Goal: Task Accomplishment & Management: Manage account settings

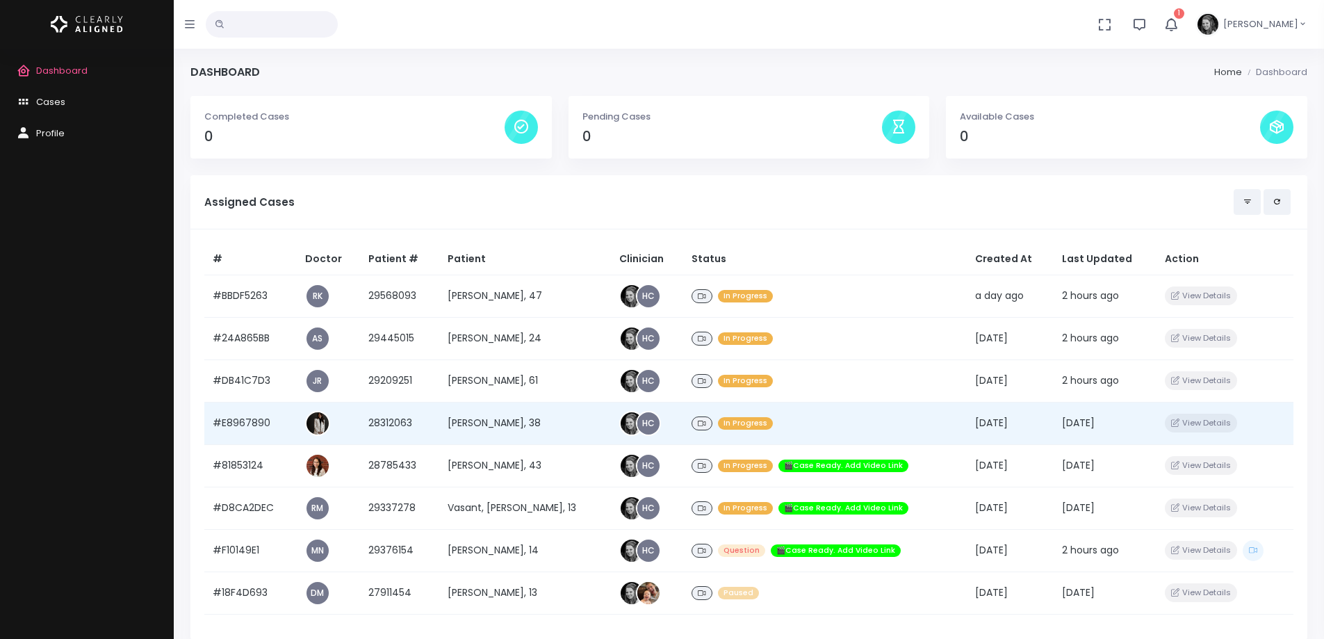
click at [241, 423] on td "#E8967890" at bounding box center [250, 423] width 92 height 42
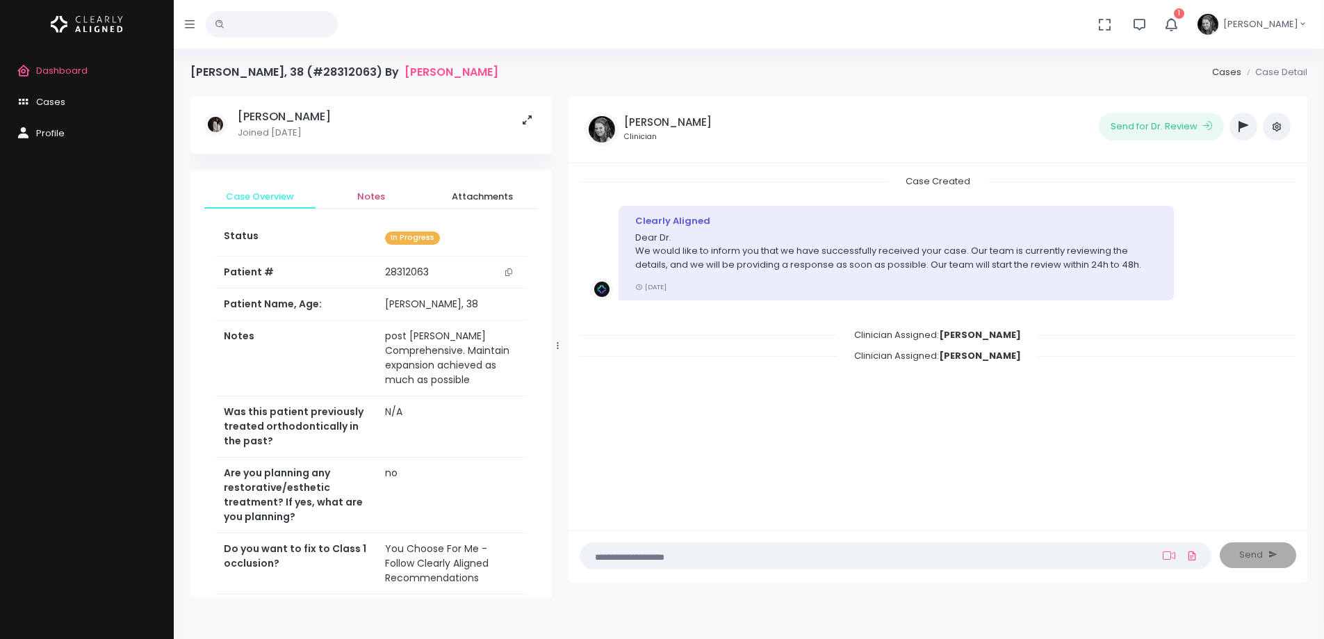
click at [375, 201] on span "Notes" at bounding box center [371, 197] width 89 height 14
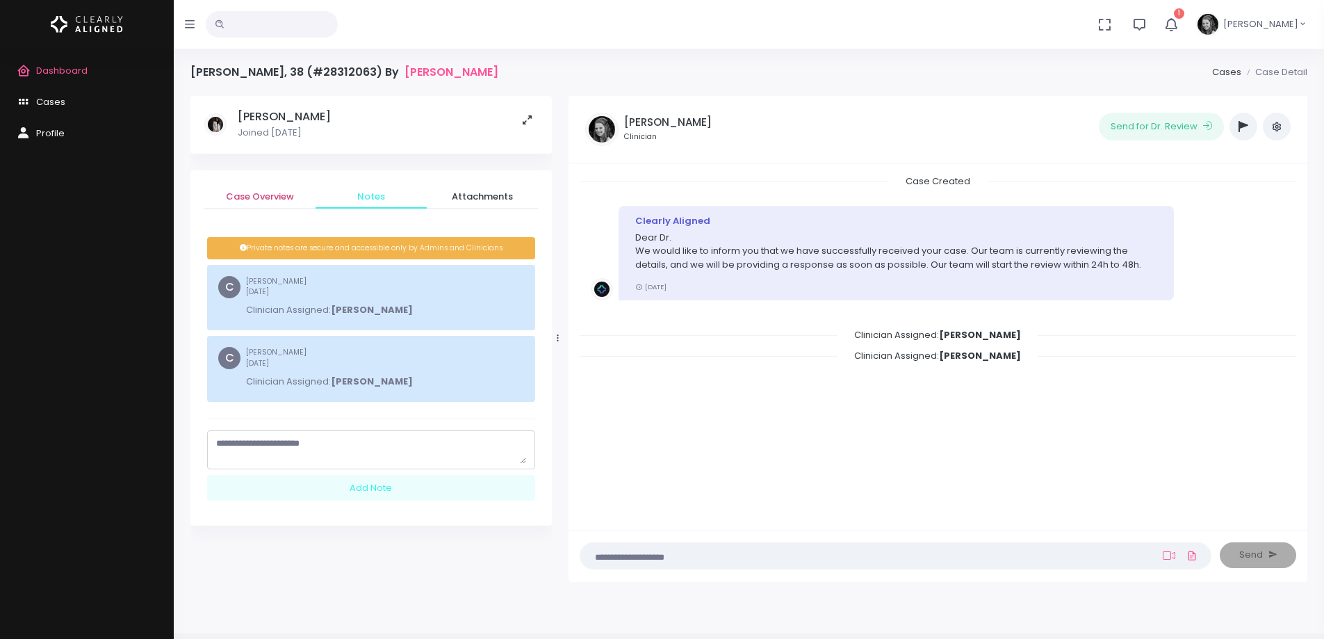
click at [256, 193] on span "Case Overview" at bounding box center [259, 197] width 89 height 14
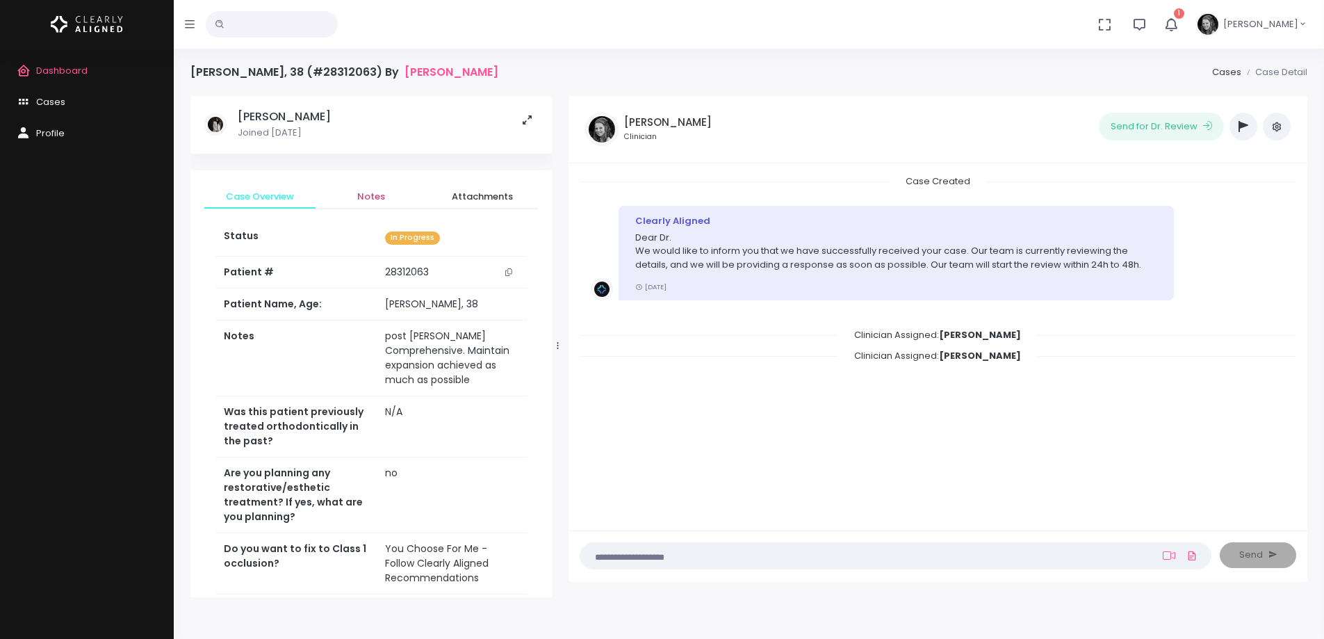
click at [370, 192] on span "Notes" at bounding box center [371, 197] width 89 height 14
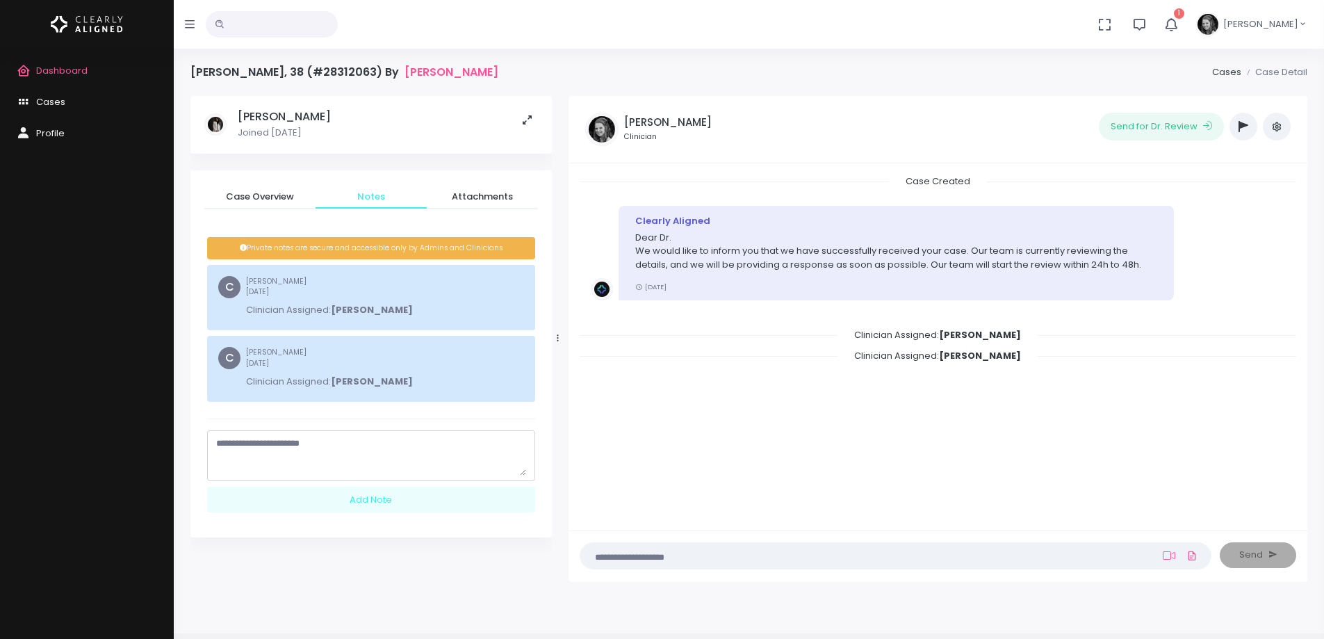
drag, startPoint x: 520, startPoint y: 460, endPoint x: 505, endPoint y: 584, distance: 124.7
click at [505, 475] on textarea "scrollable content" at bounding box center [371, 455] width 310 height 39
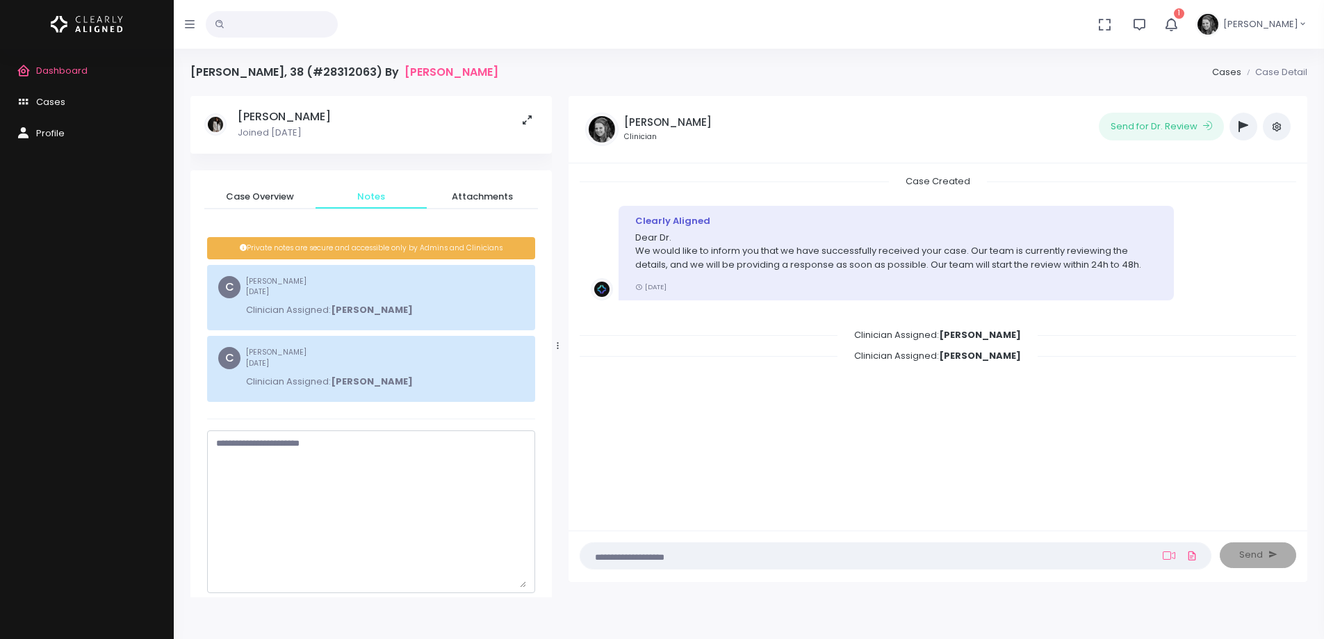
click at [445, 532] on textarea "scrollable content" at bounding box center [371, 511] width 310 height 151
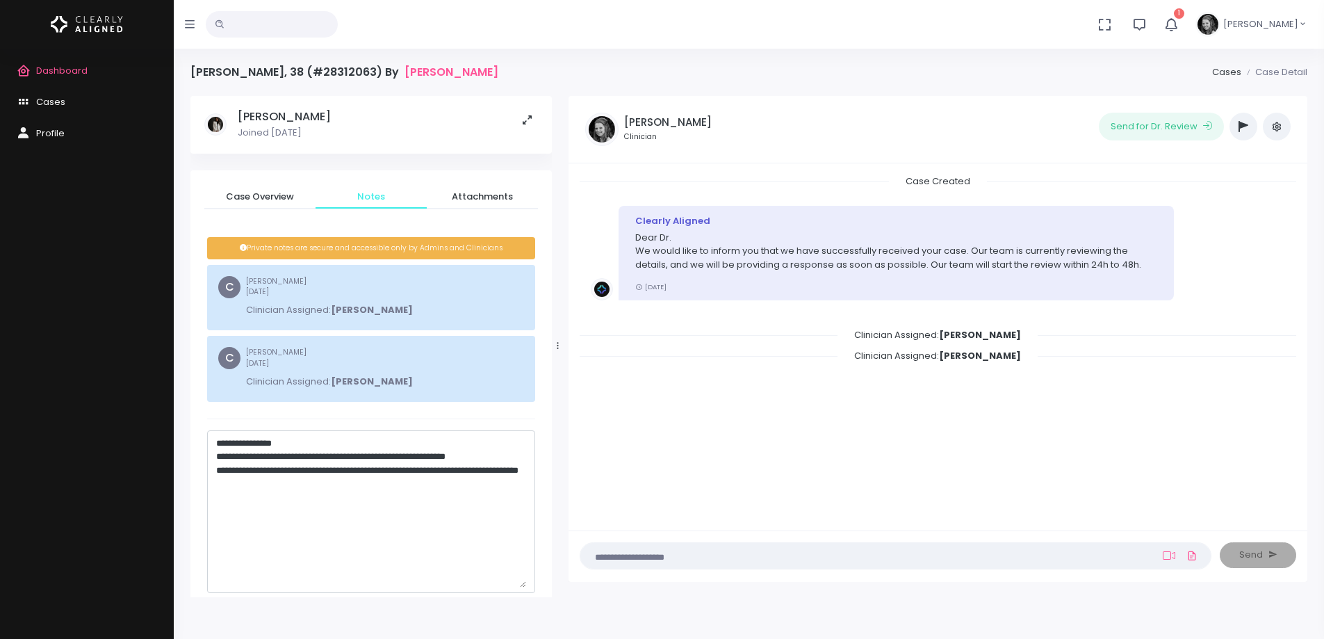
paste textarea "*"
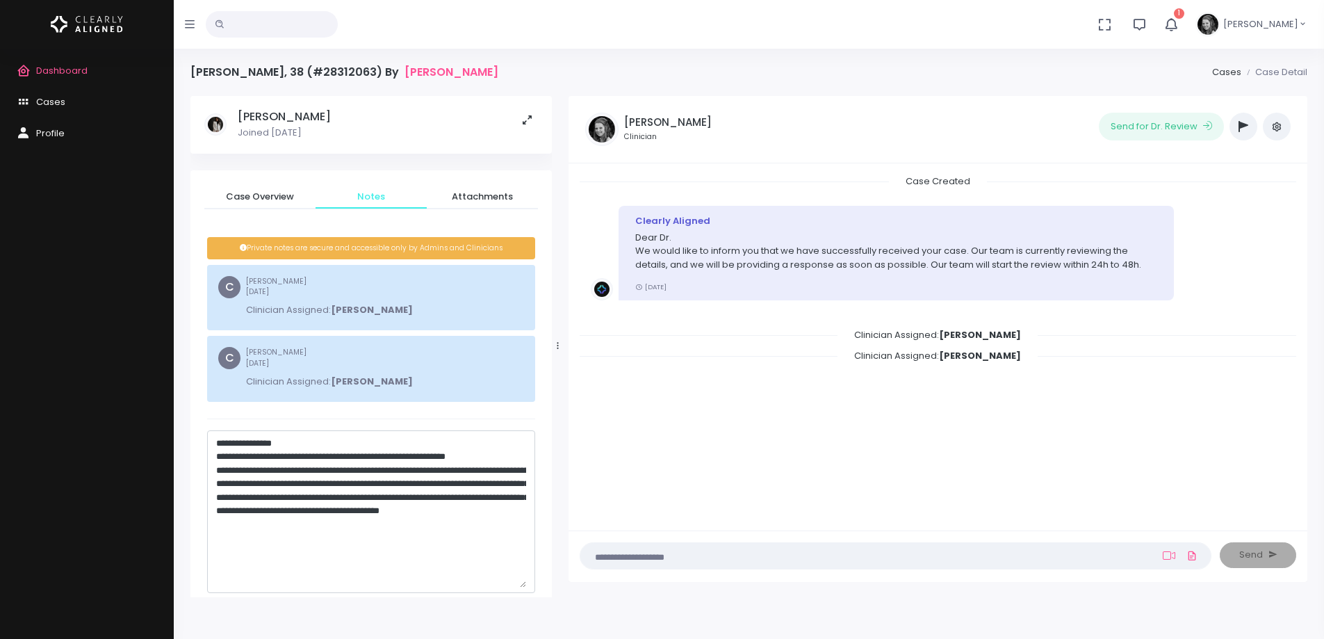
click at [304, 549] on textarea "**********" at bounding box center [371, 511] width 310 height 151
click at [286, 553] on textarea "**********" at bounding box center [371, 511] width 310 height 151
click at [478, 525] on textarea "**********" at bounding box center [371, 511] width 310 height 151
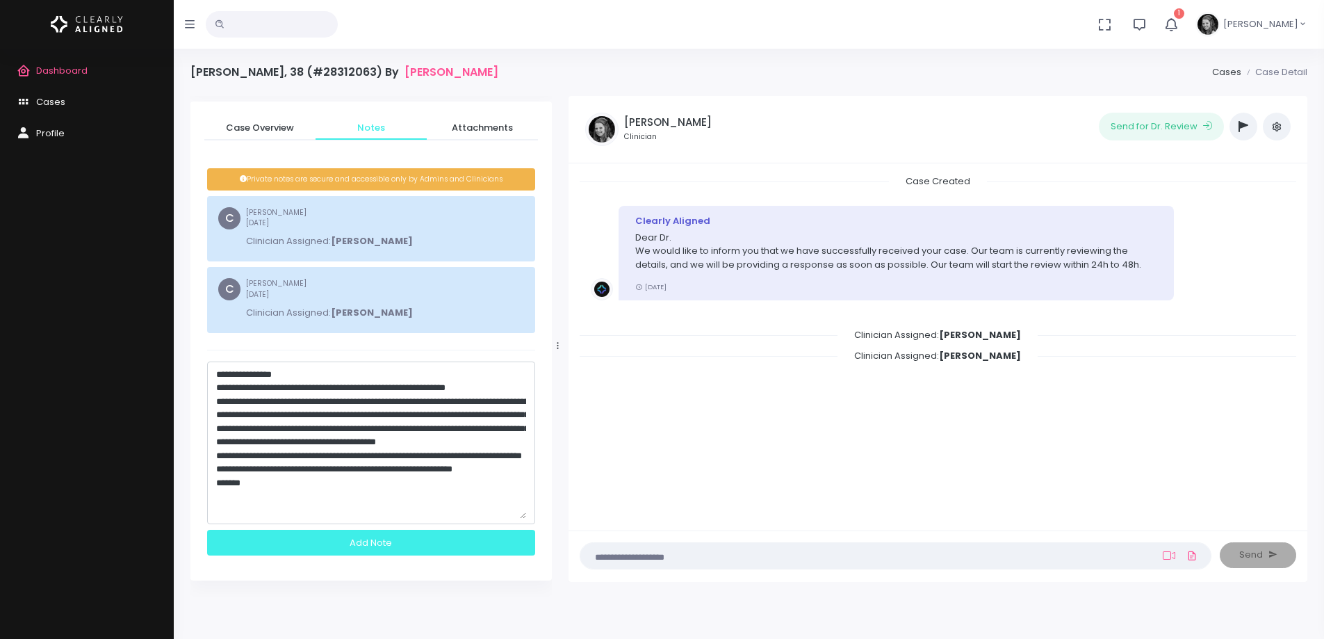
type textarea "**********"
click at [418, 537] on div "Add Note" at bounding box center [371, 543] width 328 height 26
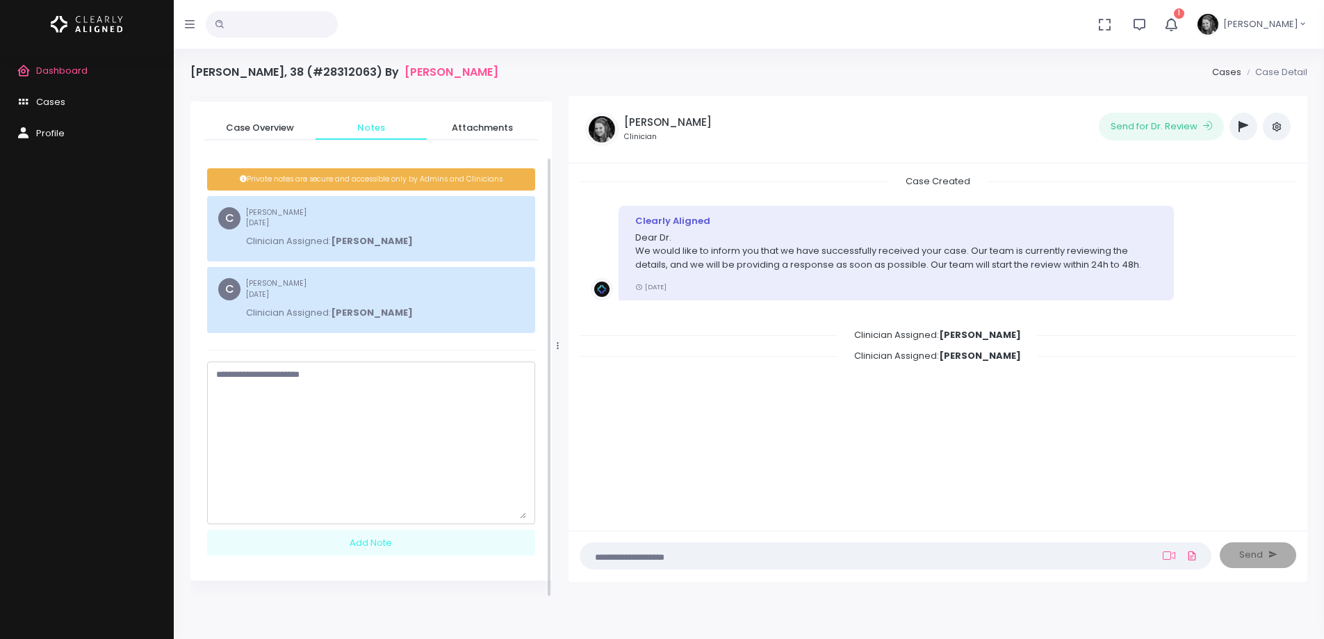
scroll to position [0, 0]
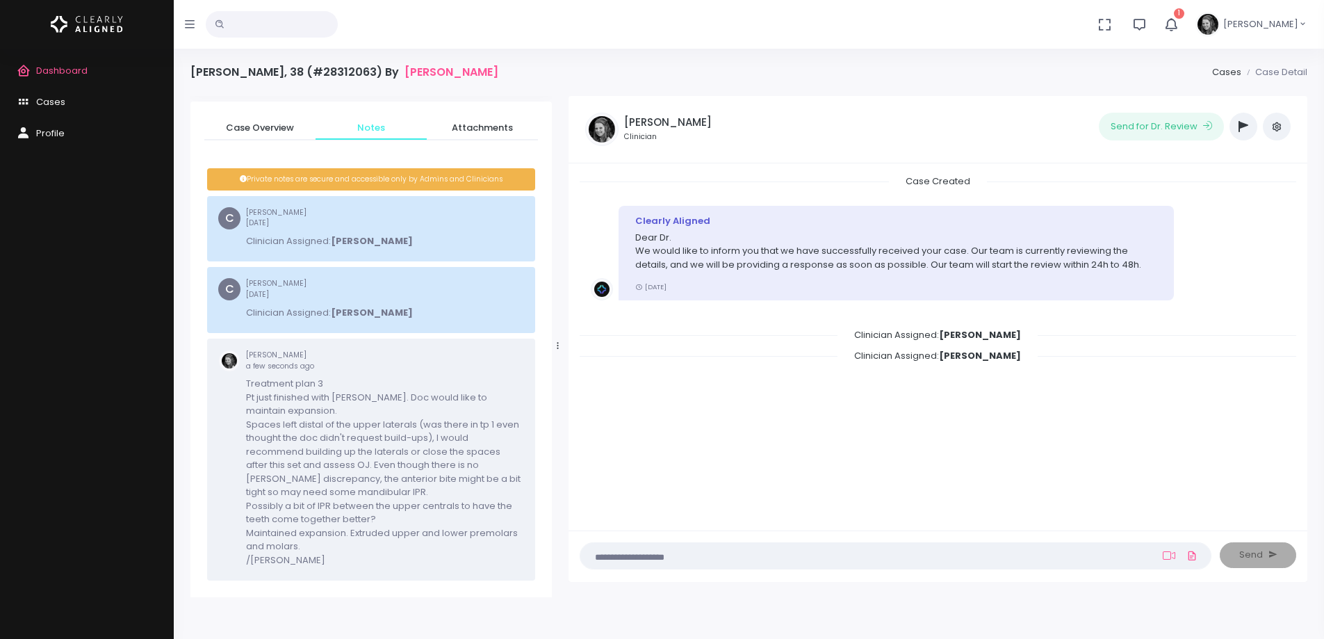
click at [1243, 131] on icon "button" at bounding box center [1244, 126] width 10 height 11
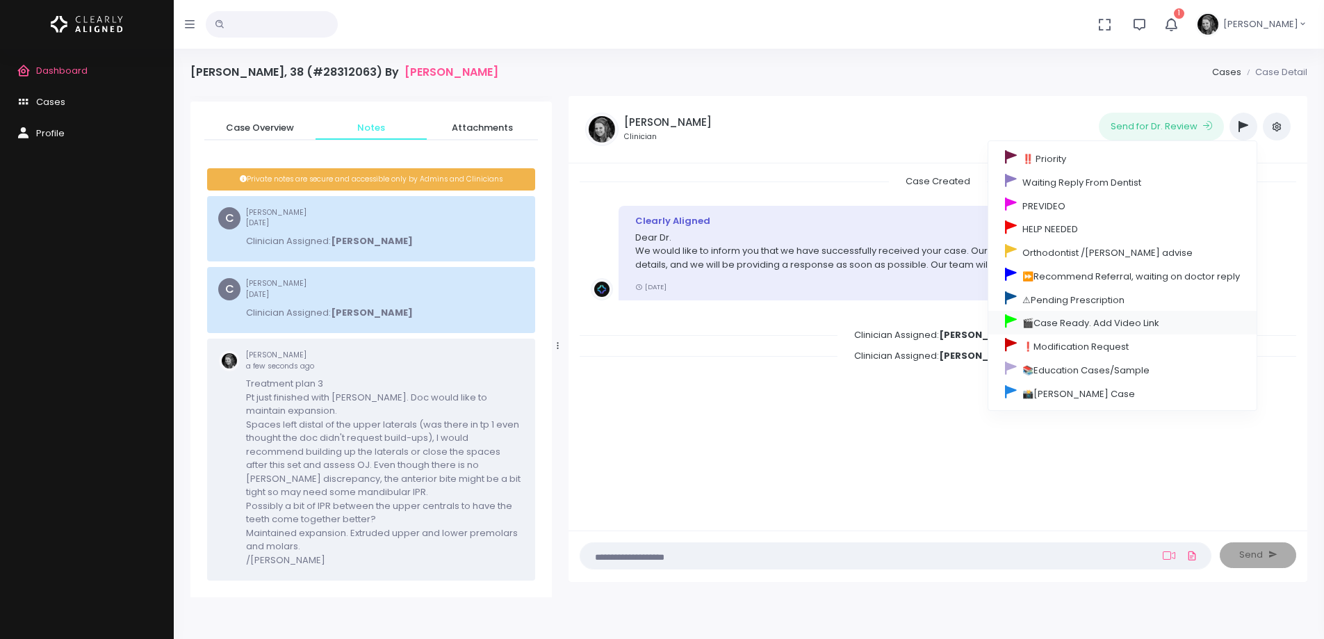
click at [1068, 322] on link "🎬Case Ready. Add Video Link" at bounding box center [1122, 323] width 268 height 24
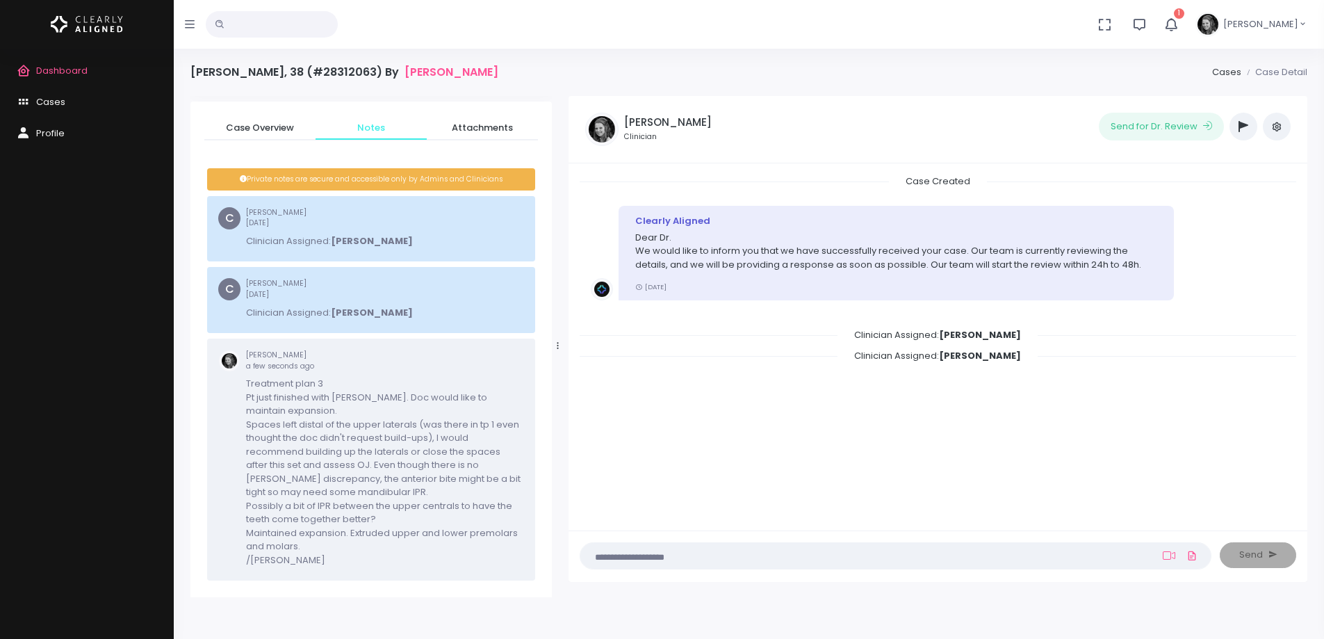
scroll to position [137, 0]
click at [55, 68] on span "Dashboard" at bounding box center [61, 70] width 51 height 13
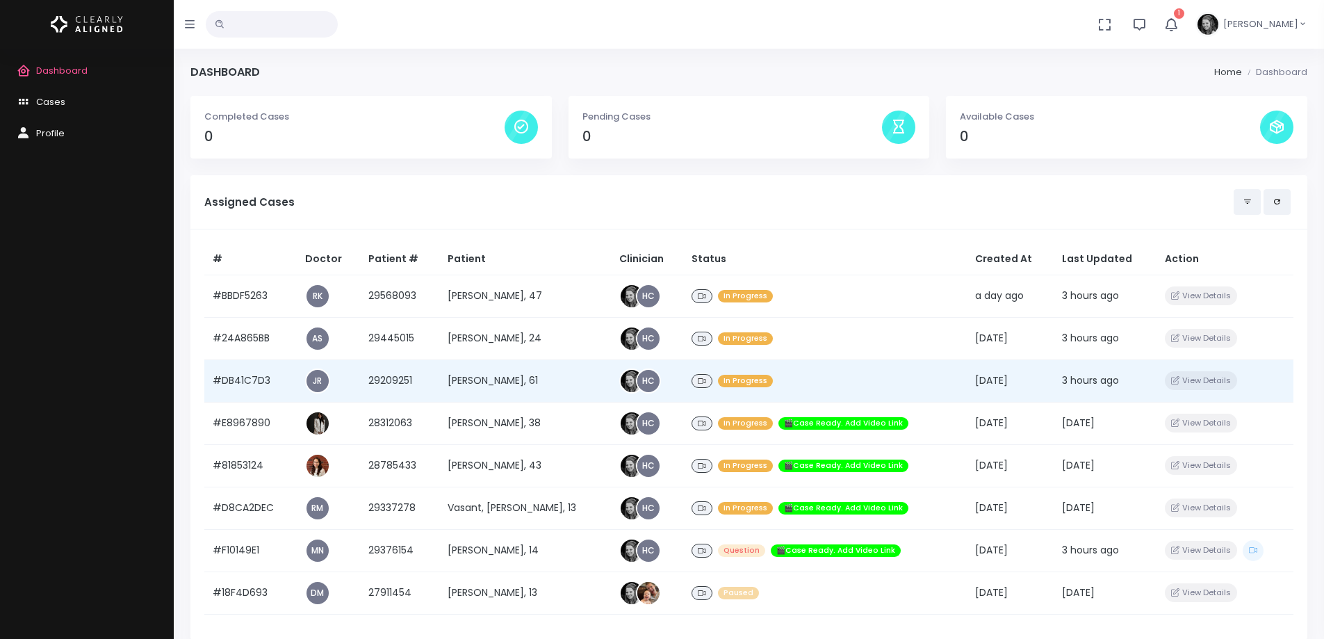
click at [254, 377] on td "#DB41C7D3" at bounding box center [250, 380] width 92 height 42
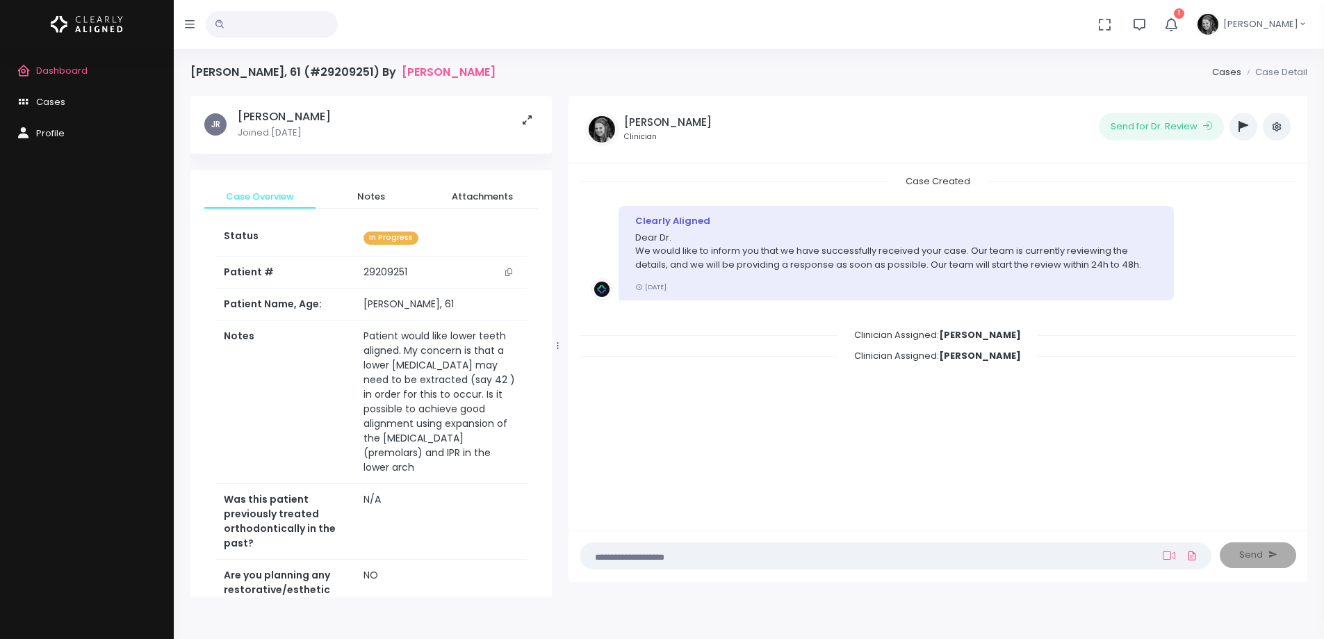
click at [512, 272] on button "scrollable content" at bounding box center [508, 272] width 19 height 15
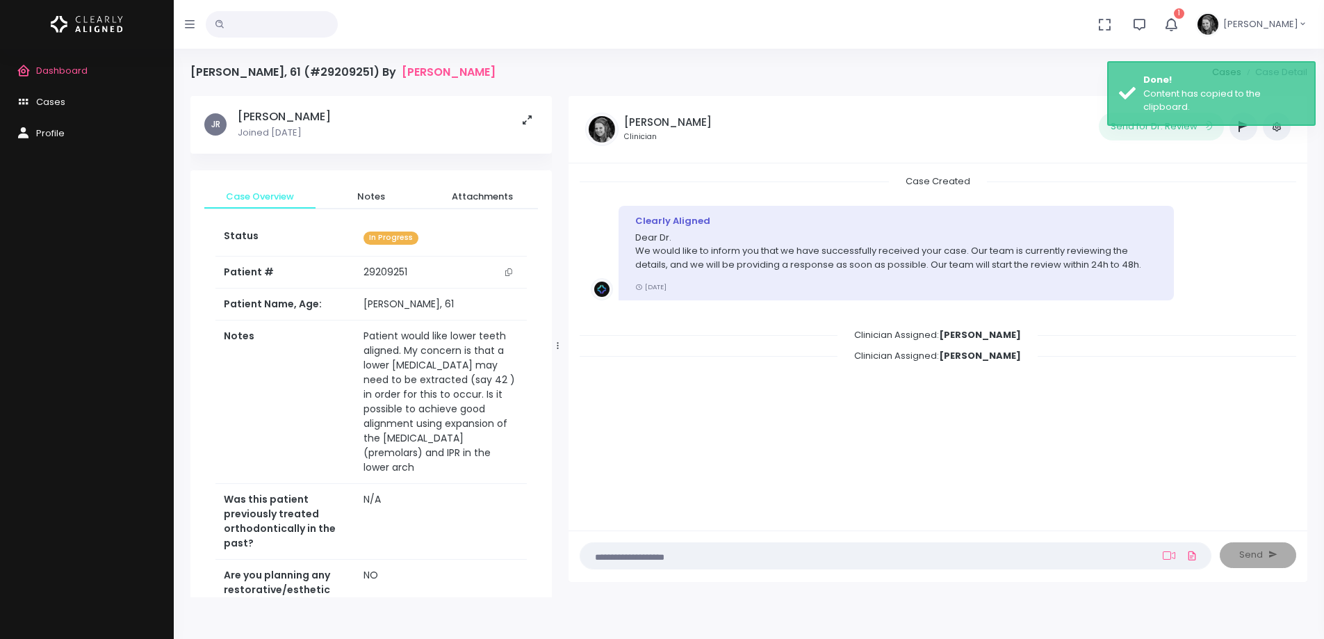
click at [70, 63] on link "Dashboard" at bounding box center [87, 71] width 174 height 31
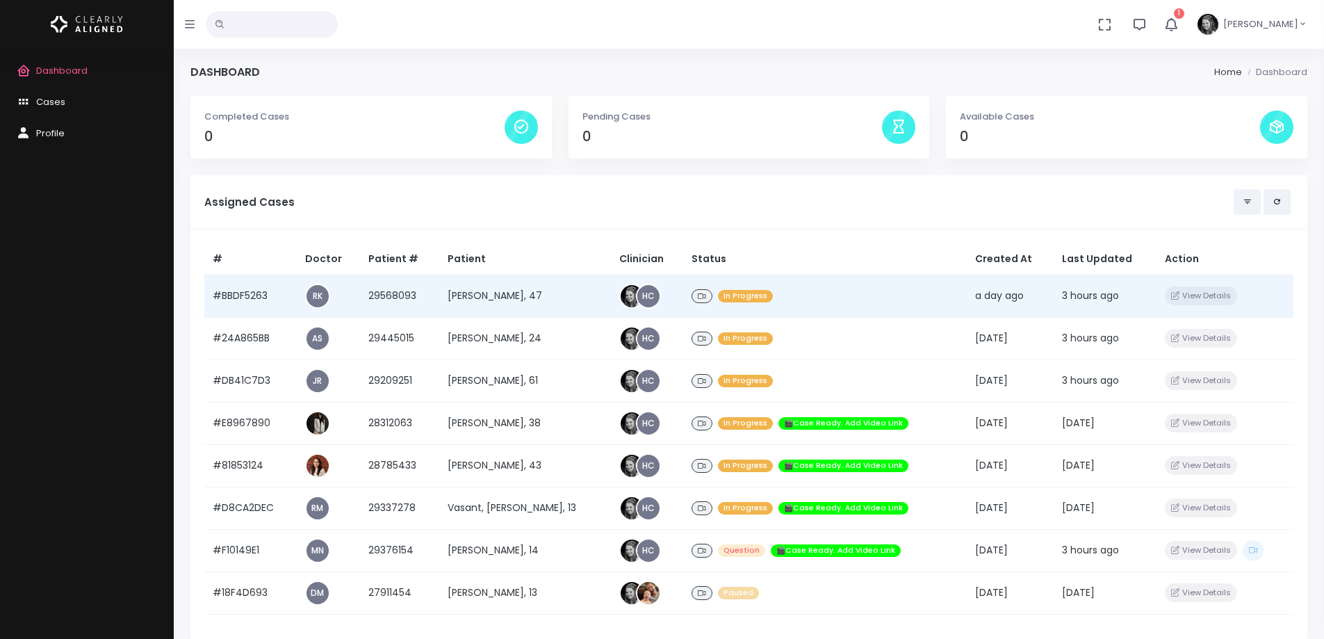
click at [233, 292] on td "#BBDF5263" at bounding box center [250, 296] width 92 height 42
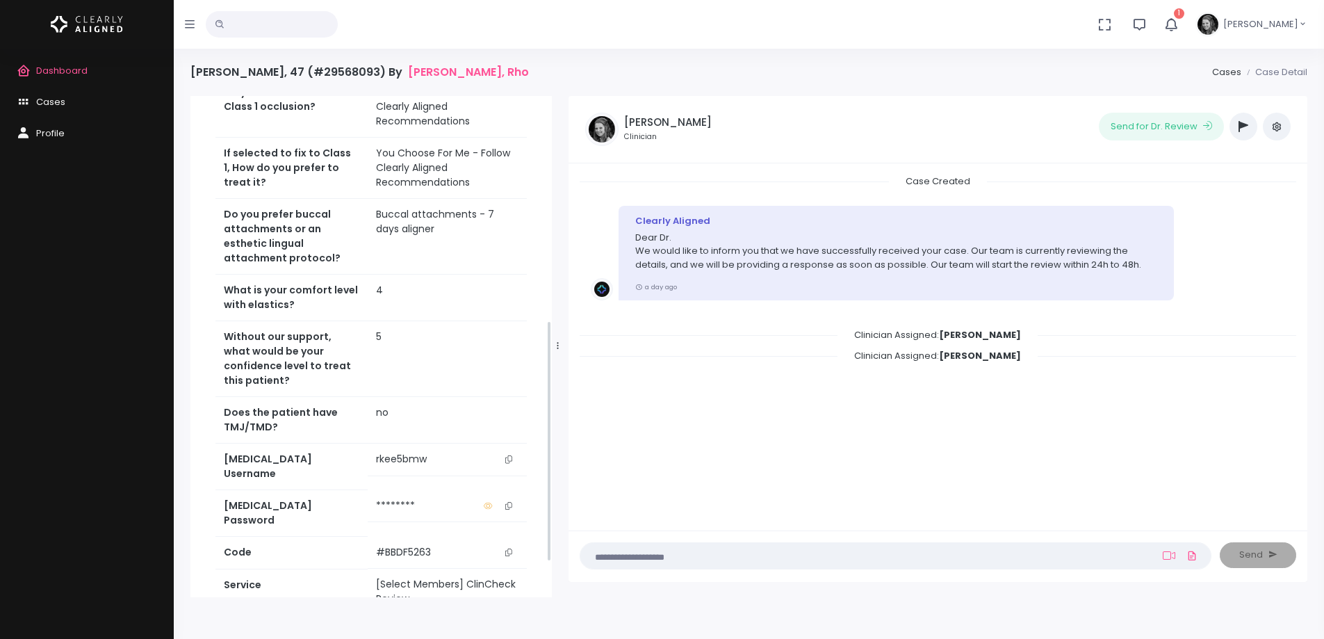
scroll to position [487, 0]
click at [142, 227] on div "Dashboard Cases Profile" at bounding box center [87, 344] width 174 height 590
click at [61, 71] on span "Dashboard" at bounding box center [61, 70] width 51 height 13
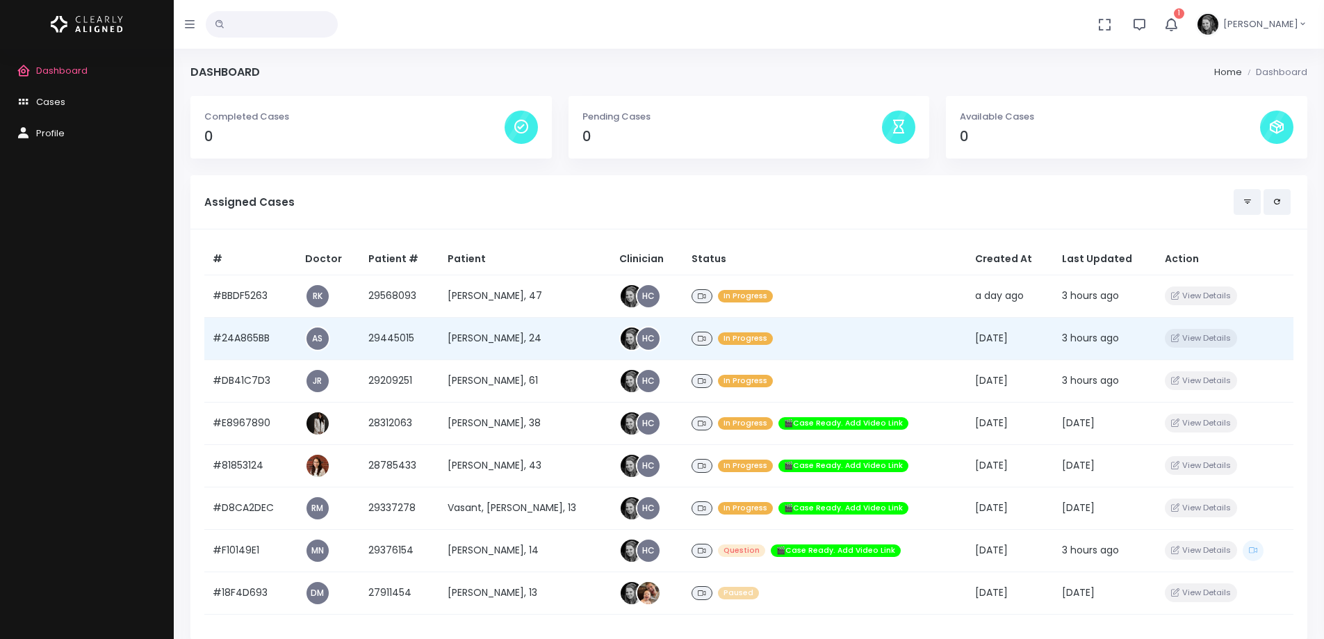
click at [252, 336] on td "#24A865BB" at bounding box center [250, 338] width 92 height 42
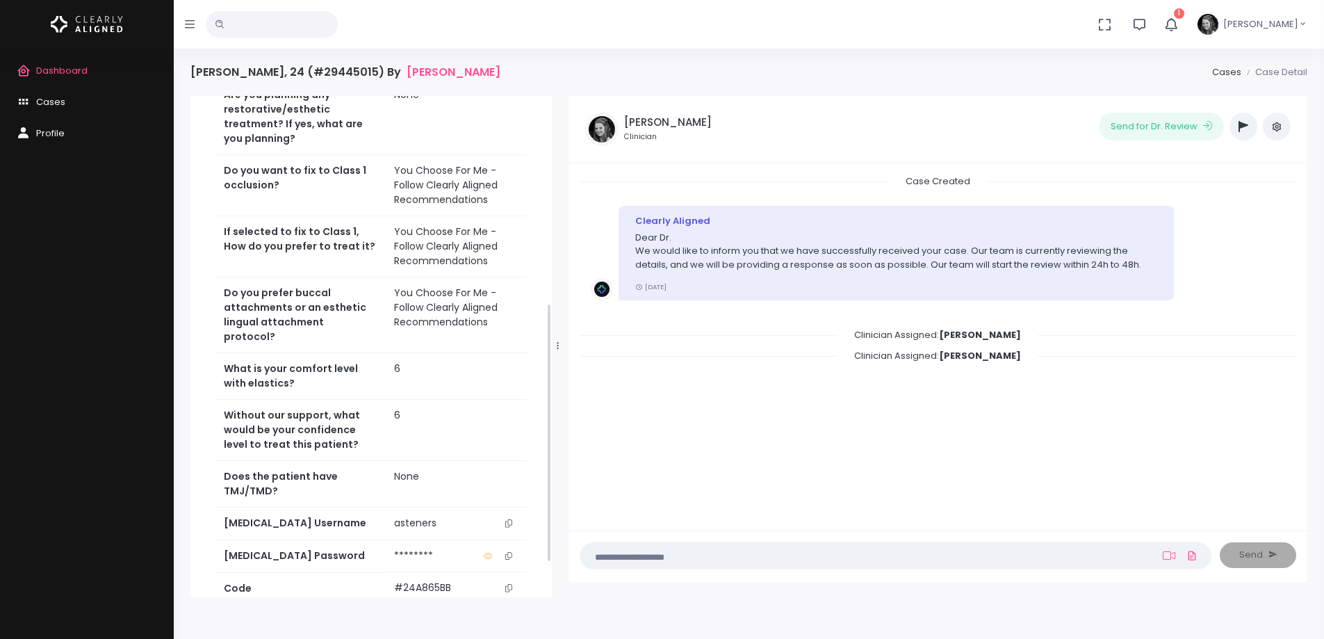
scroll to position [417, 0]
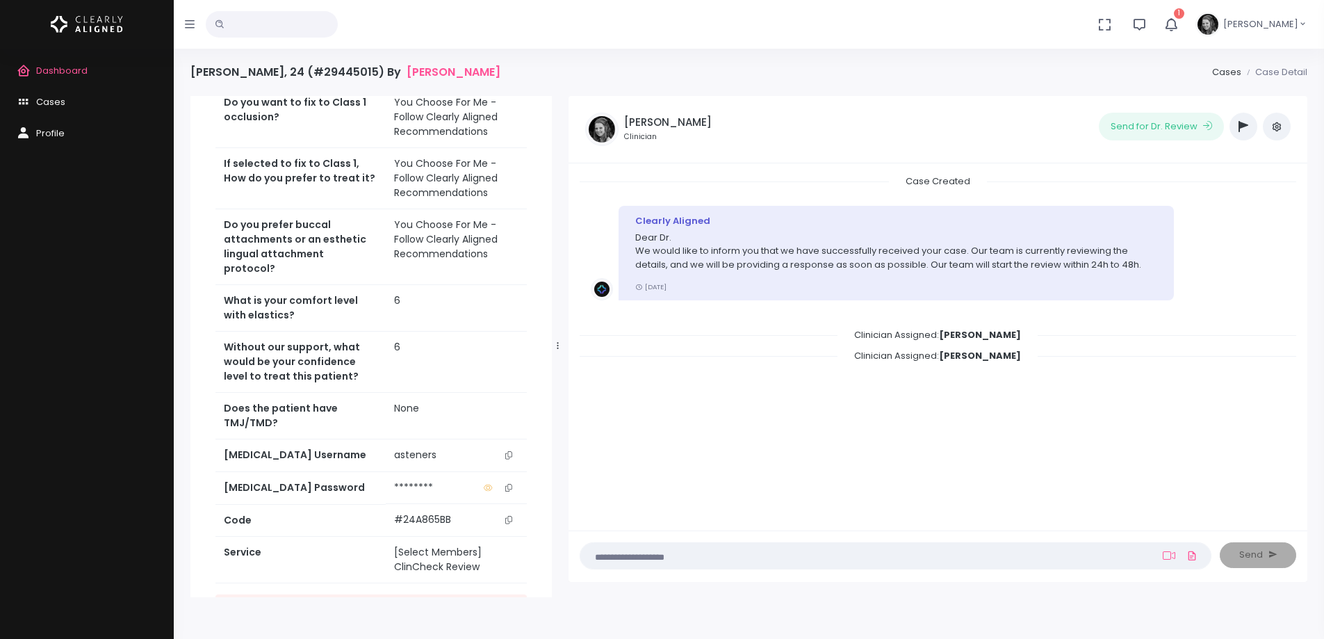
click at [507, 451] on icon "scrollable content" at bounding box center [508, 455] width 7 height 8
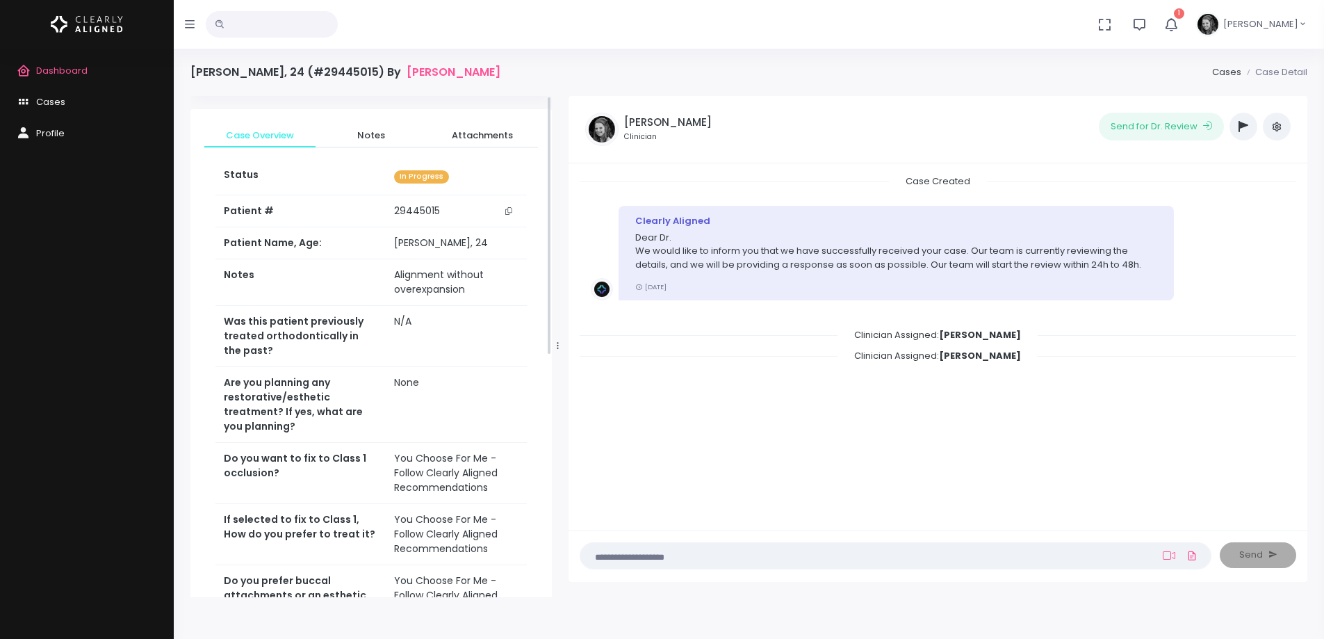
scroll to position [0, 0]
